Goal: Find specific page/section: Find specific page/section

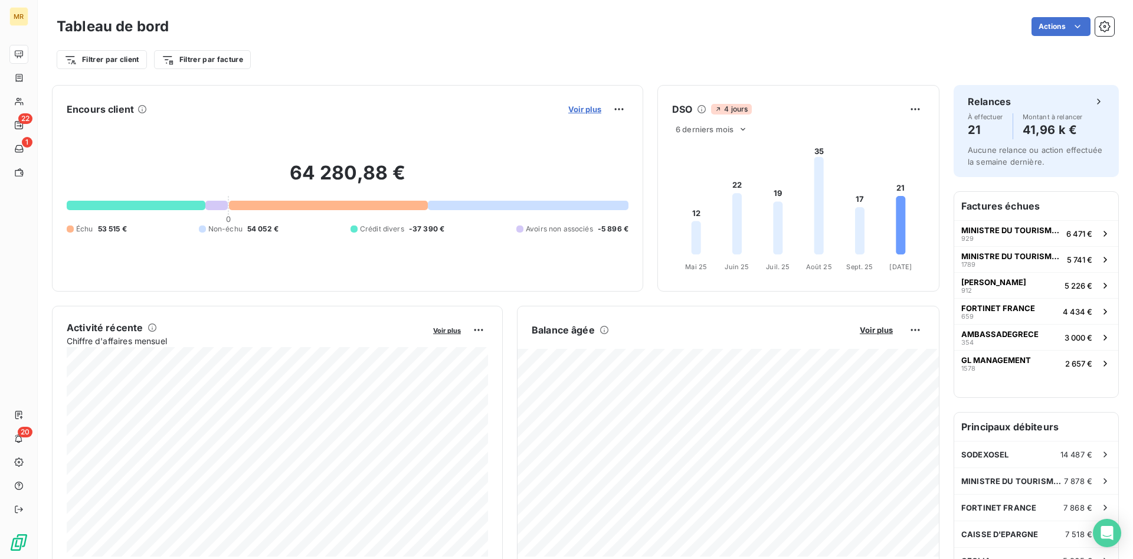
click at [589, 109] on span "Voir plus" at bounding box center [584, 108] width 33 height 9
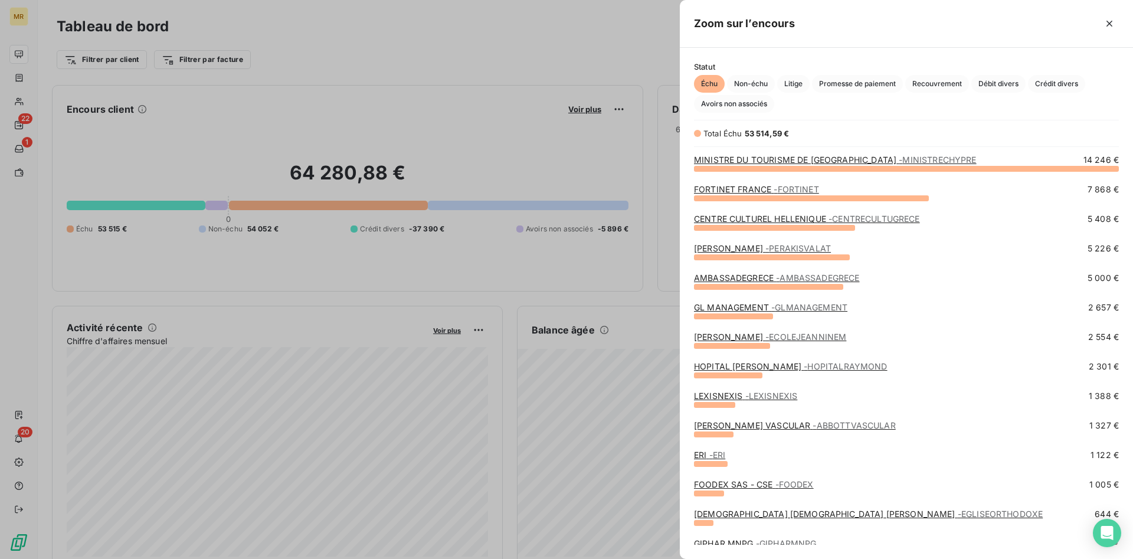
scroll to position [391, 453]
click at [1061, 81] on span "Crédit divers" at bounding box center [1056, 84] width 57 height 18
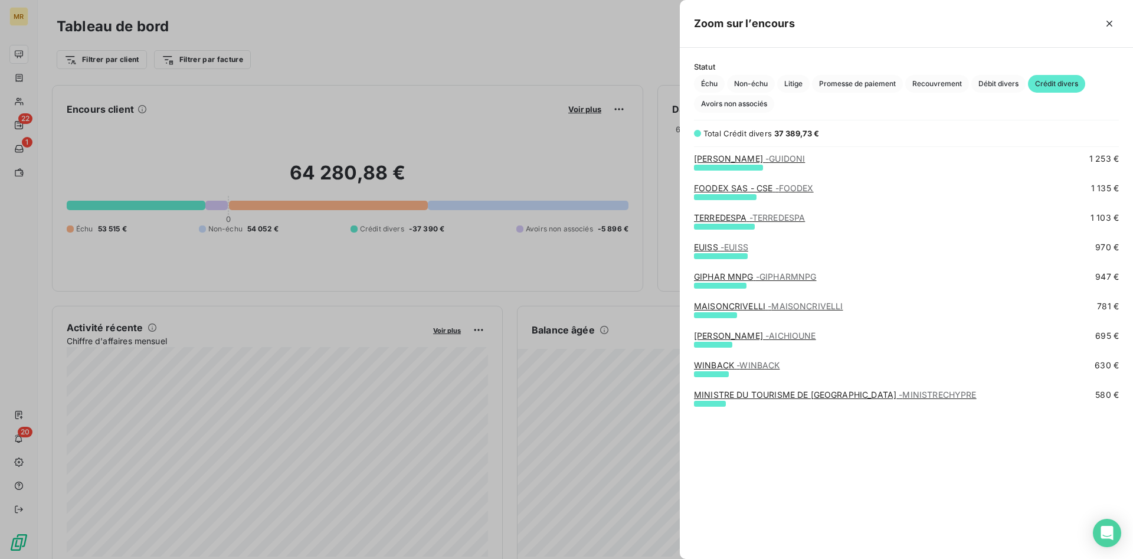
scroll to position [0, 0]
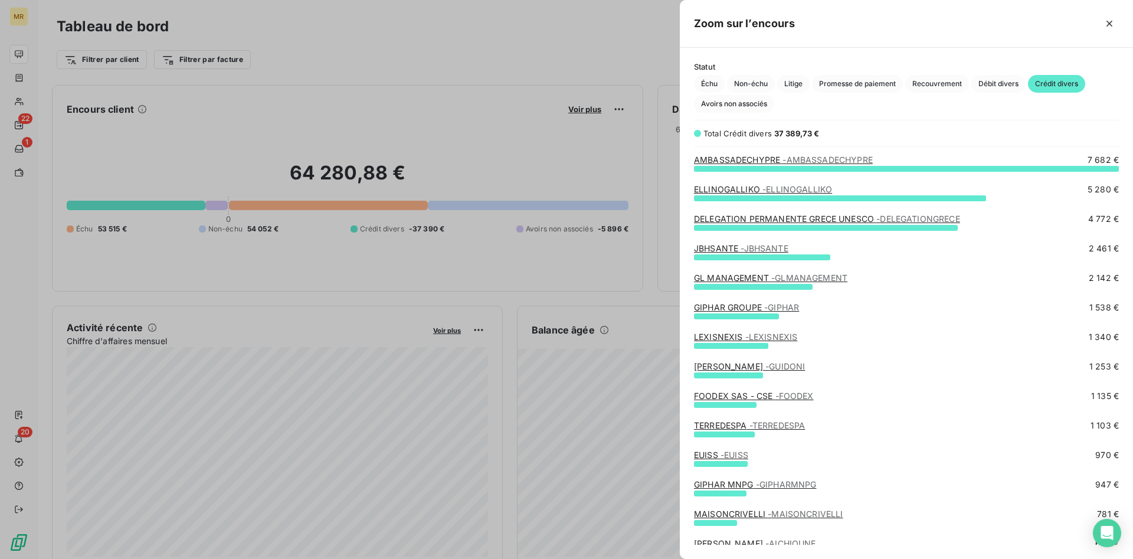
click at [548, 67] on div at bounding box center [566, 279] width 1133 height 559
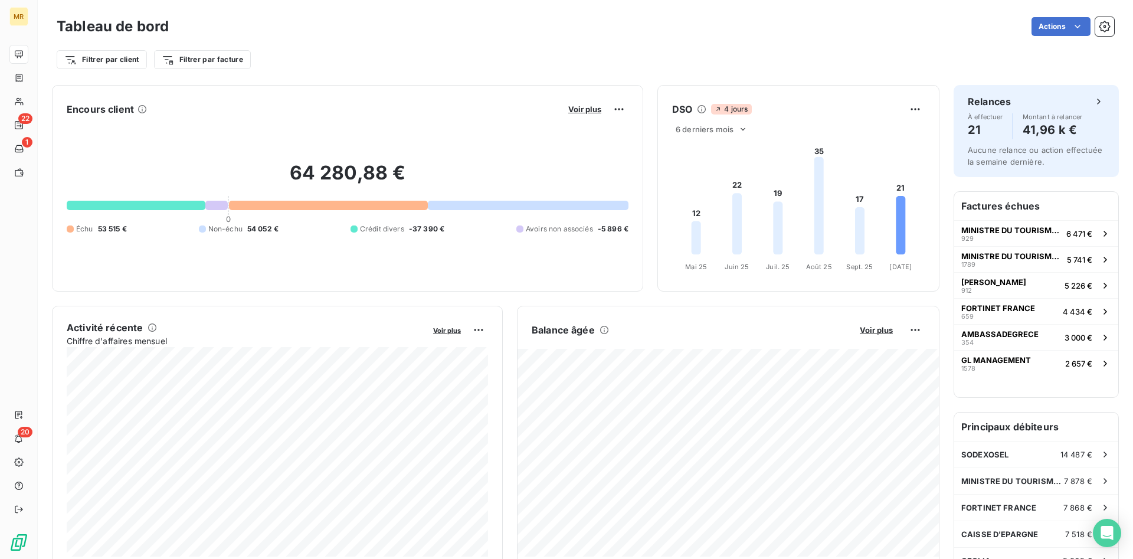
click at [576, 68] on div "Filtrer par client Filtrer par facture" at bounding box center [585, 59] width 1057 height 22
click at [588, 110] on span "Voir plus" at bounding box center [584, 108] width 33 height 9
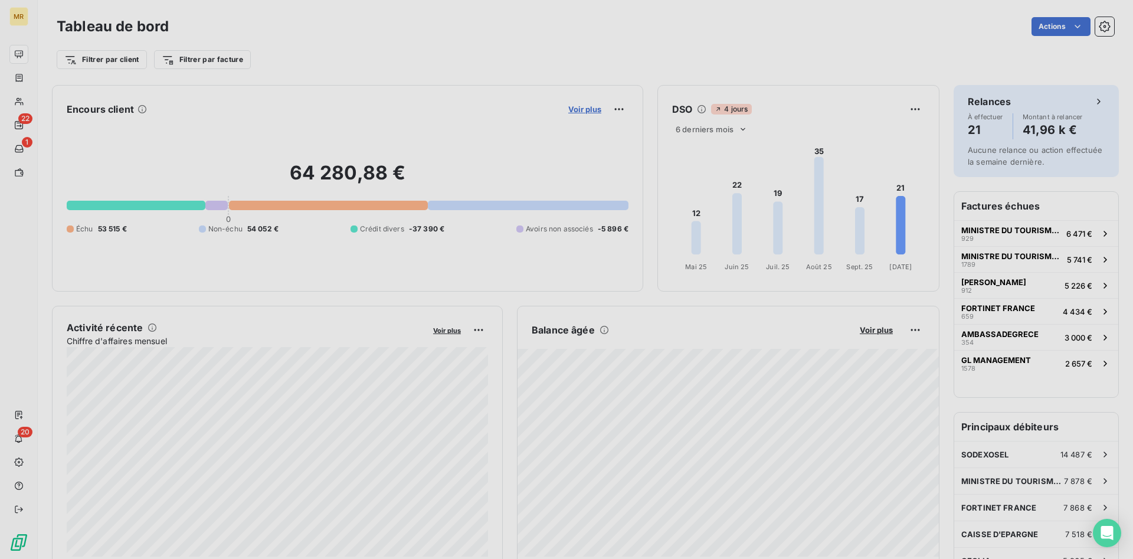
scroll to position [559, 453]
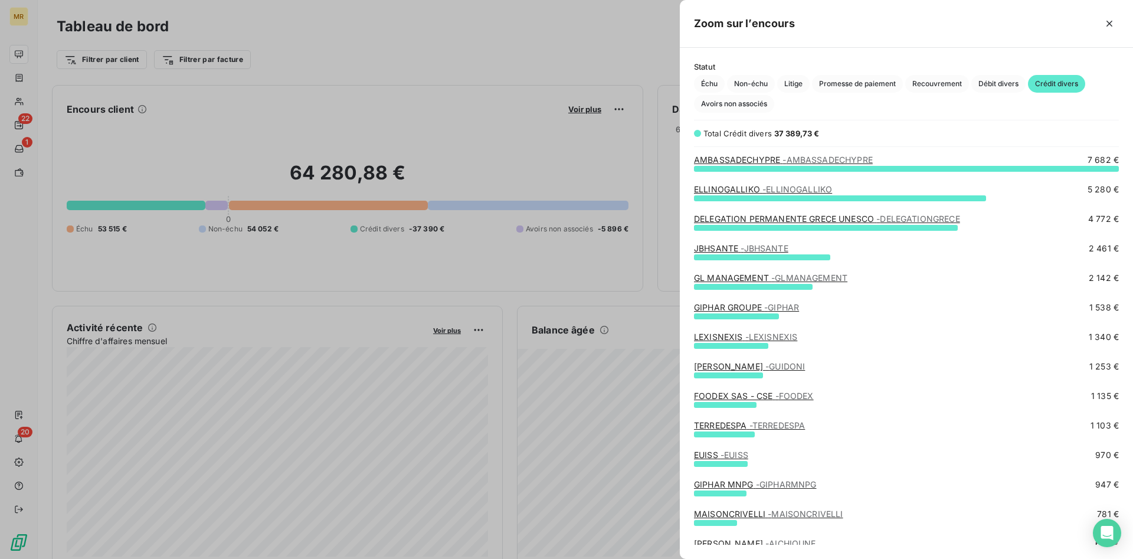
click at [560, 38] on div at bounding box center [566, 279] width 1133 height 559
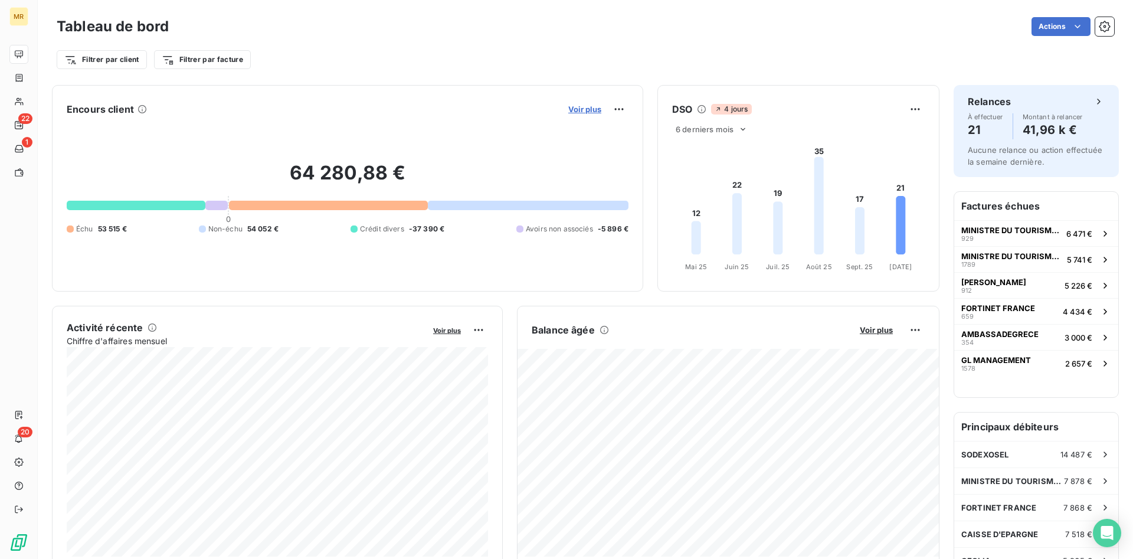
click at [585, 110] on span "Voir plus" at bounding box center [584, 108] width 33 height 9
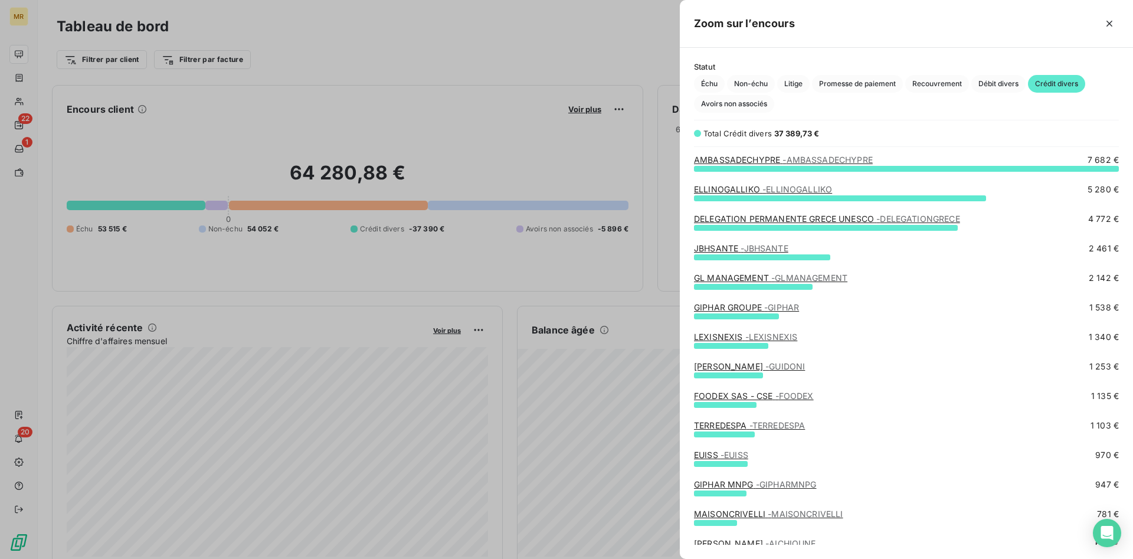
click at [576, 48] on div at bounding box center [566, 279] width 1133 height 559
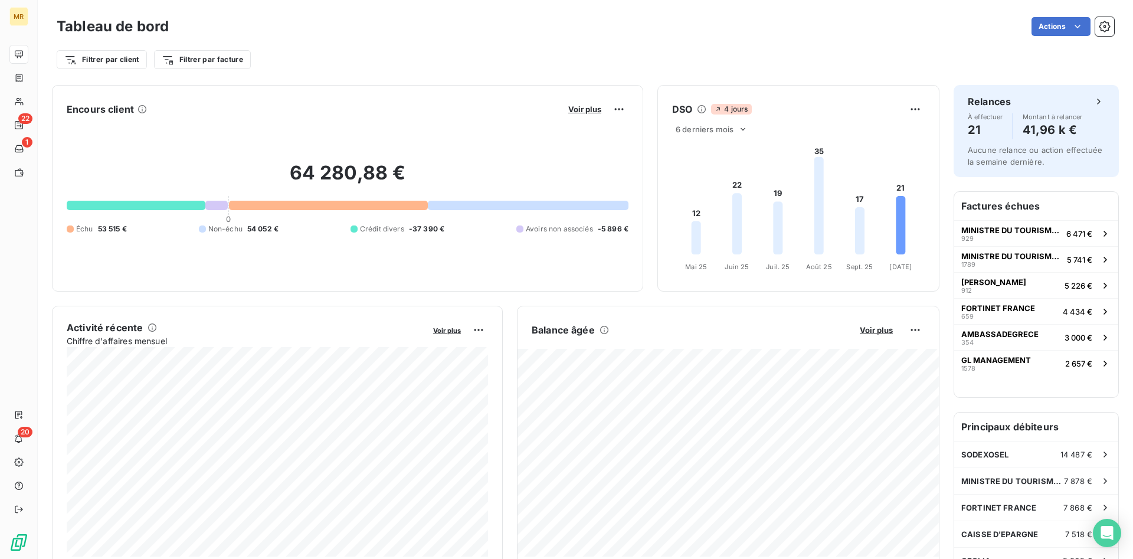
click at [520, 63] on div "Filtrer par client Filtrer par facture" at bounding box center [585, 59] width 1057 height 22
click at [595, 110] on span "Voir plus" at bounding box center [584, 108] width 33 height 9
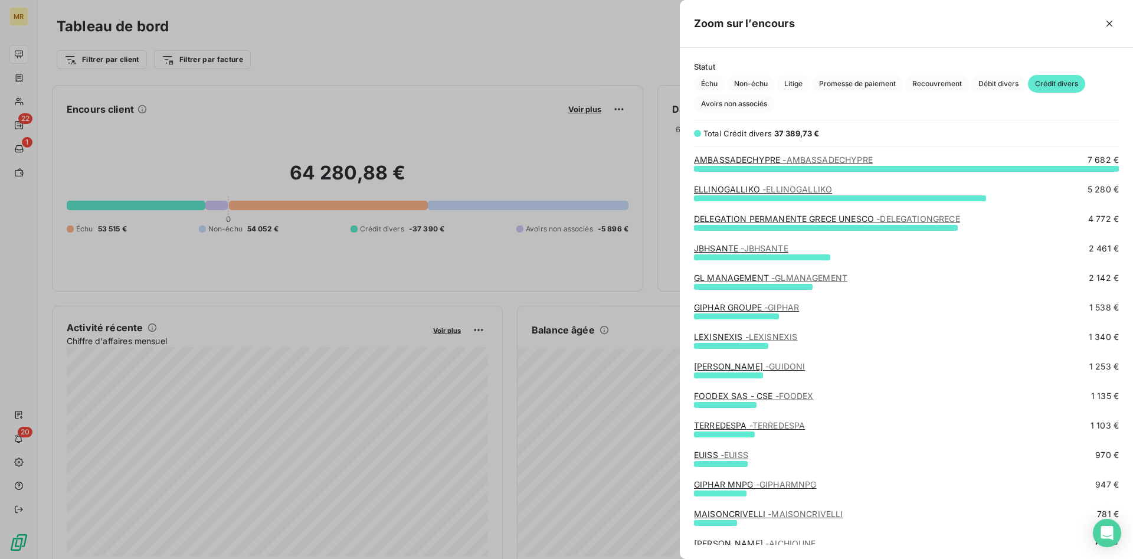
click at [596, 66] on div at bounding box center [566, 279] width 1133 height 559
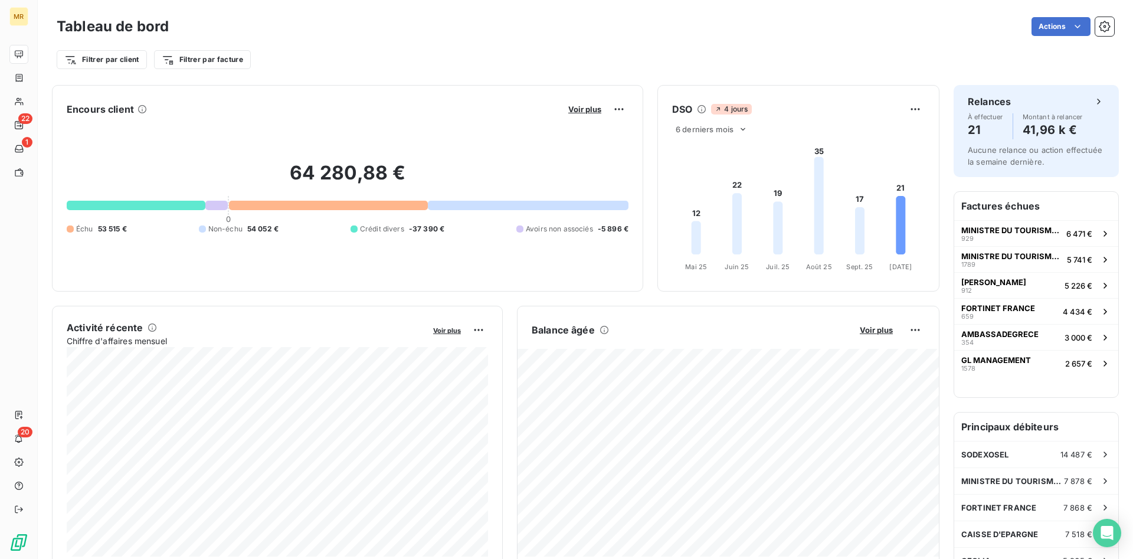
click at [418, 280] on div "Encours client Voir plus 64 280,88 € 0 Échu 53 515 € Non-échu 54 052 € Crédit d…" at bounding box center [347, 188] width 591 height 206
click at [567, 52] on div "Filtrer par client Filtrer par facture" at bounding box center [585, 59] width 1057 height 22
click at [585, 107] on span "Voir plus" at bounding box center [584, 108] width 33 height 9
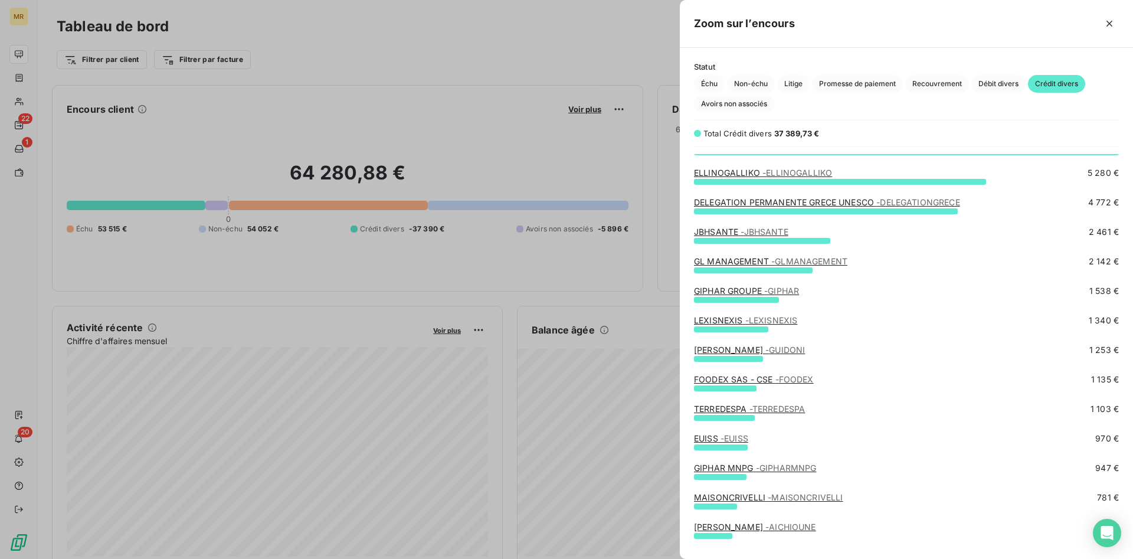
scroll to position [0, 0]
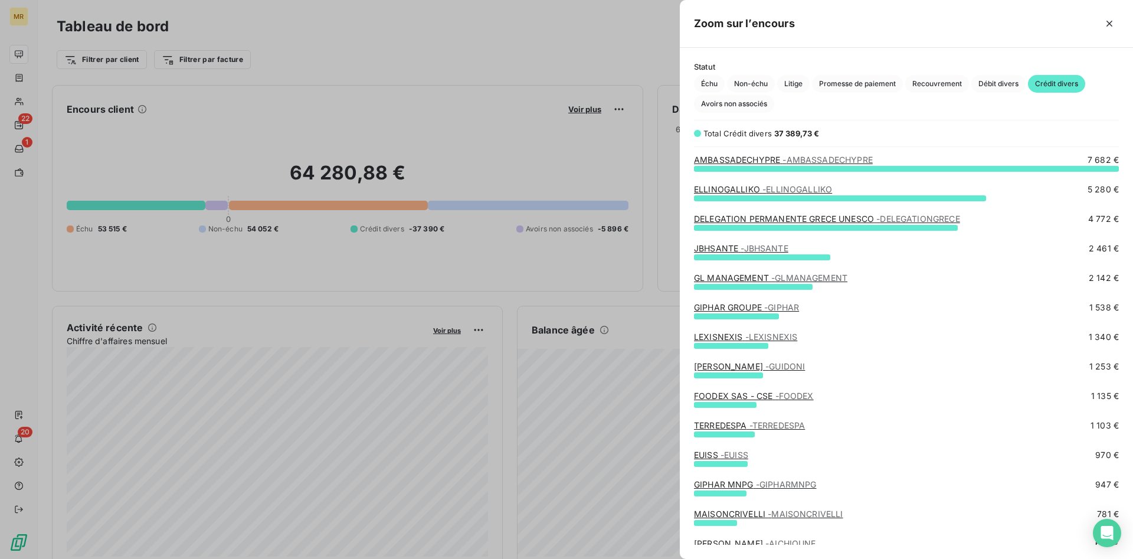
click at [773, 273] on div "GL MANAGEMENT - GLMANAGEMENT" at bounding box center [770, 278] width 153 height 12
click at [733, 274] on link "GL MANAGEMENT - GLMANAGEMENT" at bounding box center [770, 278] width 153 height 10
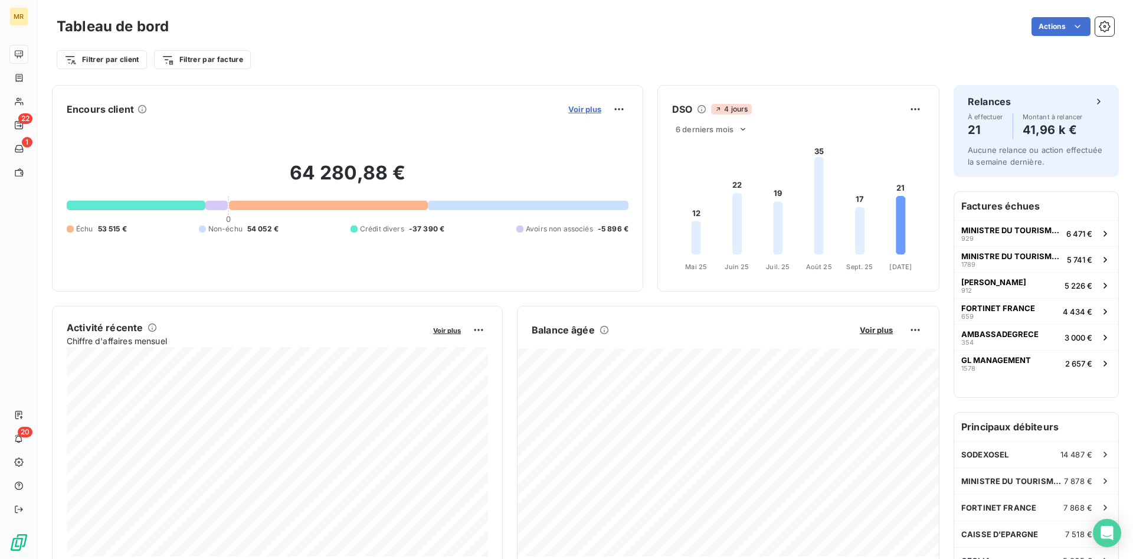
click at [591, 109] on span "Voir plus" at bounding box center [584, 108] width 33 height 9
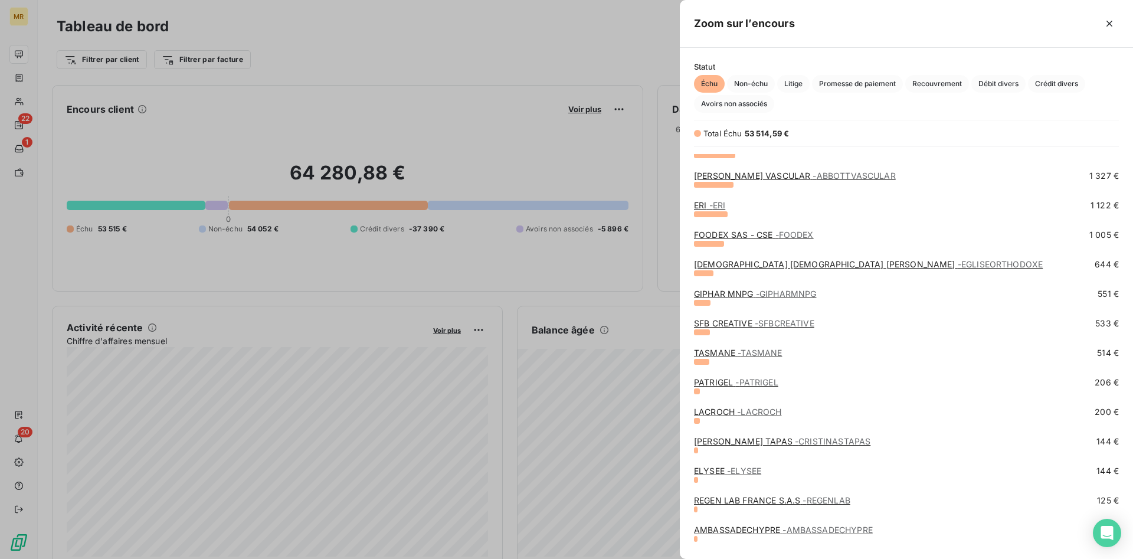
scroll to position [241, 0]
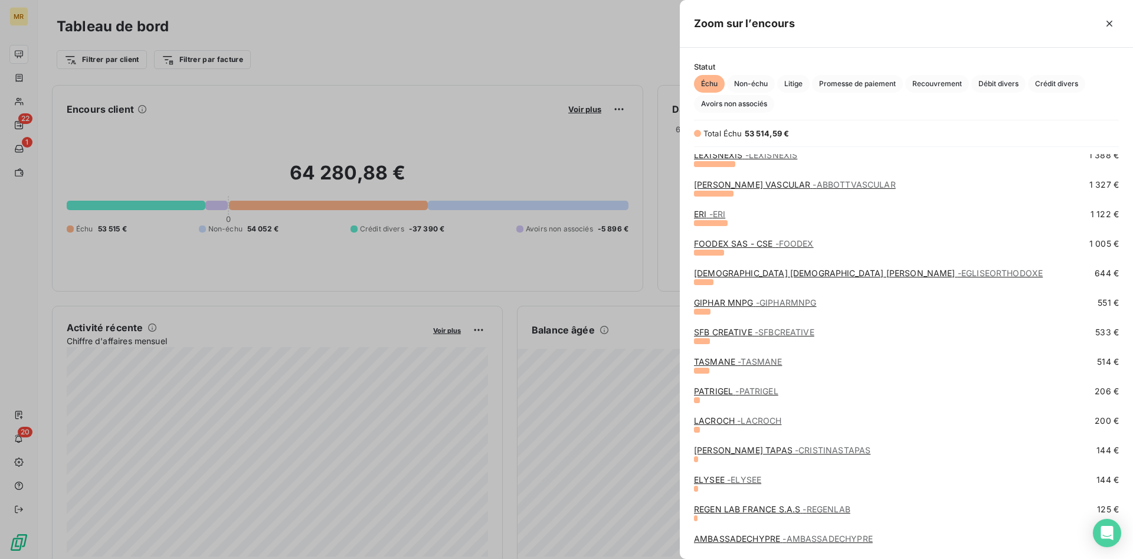
click at [812, 188] on span "- ABBOTTVASCULAR" at bounding box center [853, 184] width 83 height 10
